Goal: Information Seeking & Learning: Learn about a topic

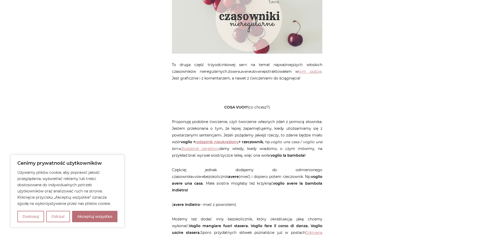
scroll to position [156, 0]
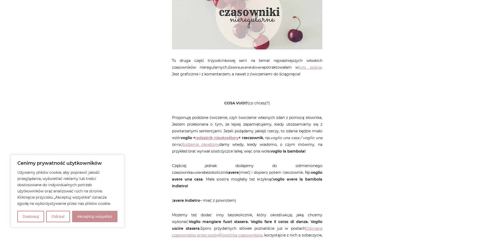
click at [107, 212] on button "Akceptuj wszystko" at bounding box center [94, 216] width 45 height 11
checkbox input "true"
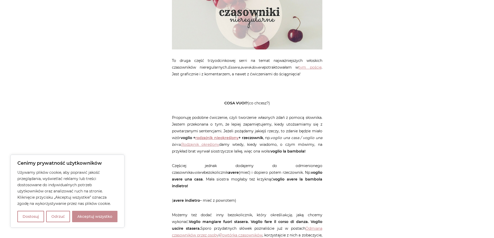
checkbox input "true"
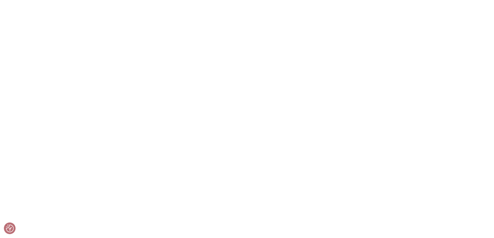
scroll to position [0, 0]
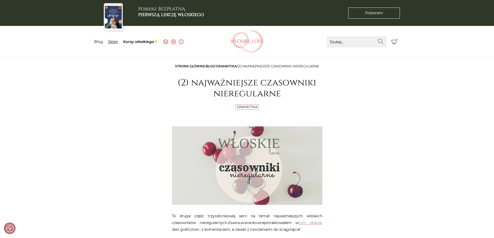
click at [113, 43] on link "Sklep" at bounding box center [113, 41] width 10 height 5
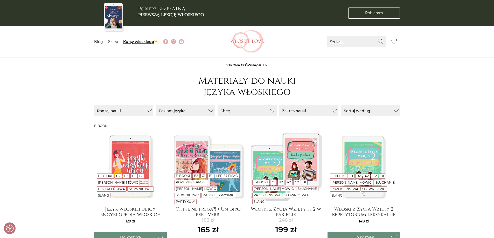
click at [137, 43] on link "Kursy włoskiego" at bounding box center [140, 41] width 35 height 5
